Goal: Task Accomplishment & Management: Use online tool/utility

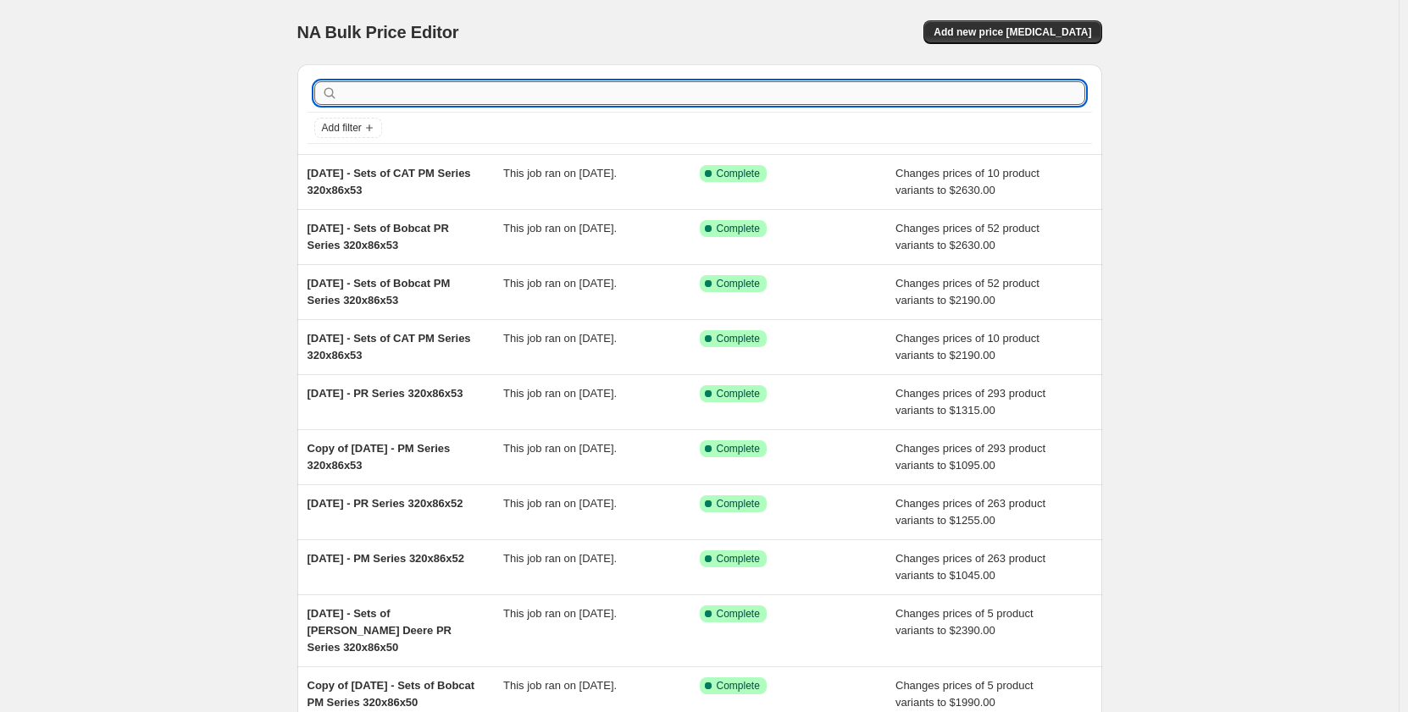
click at [373, 95] on input "text" at bounding box center [713, 93] width 744 height 24
